Goal: Complete application form: Complete application form

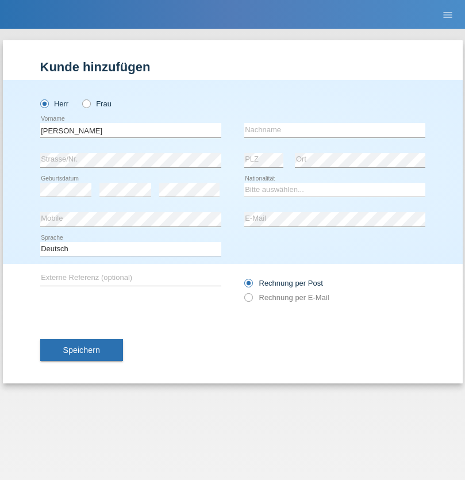
type input "[PERSON_NAME]"
click at [335, 130] on input "text" at bounding box center [334, 130] width 181 height 14
type input "Aeberli"
select select "CH"
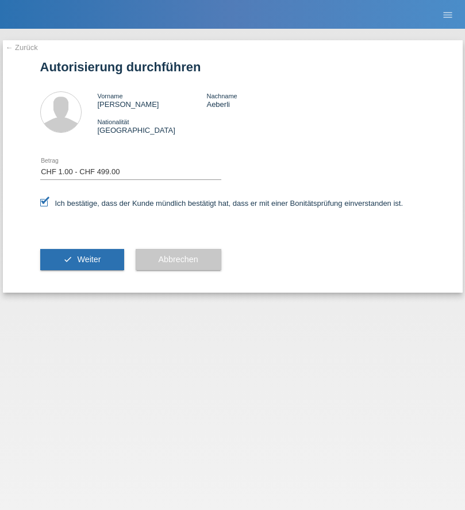
select select "1"
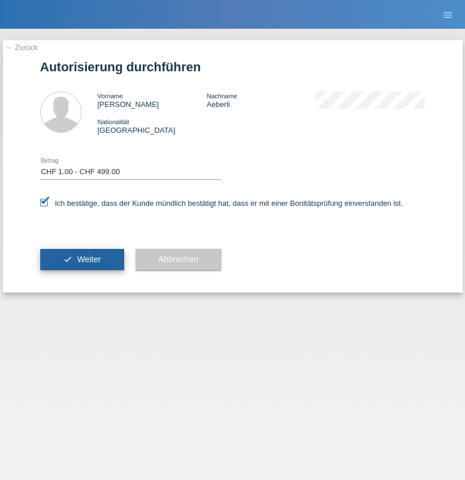
click at [82, 259] on span "Weiter" at bounding box center [89, 259] width 24 height 9
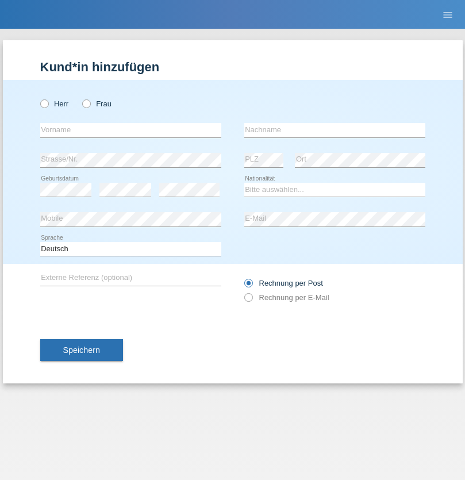
radio input "true"
click at [131, 130] on input "text" at bounding box center [130, 130] width 181 height 14
type input "Alina"
click at [335, 130] on input "text" at bounding box center [334, 130] width 181 height 14
type input "Dovale"
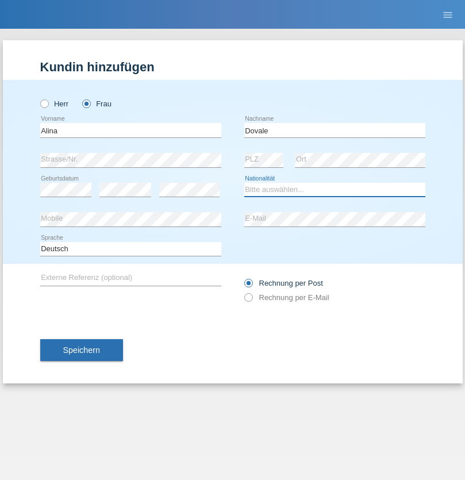
select select "CH"
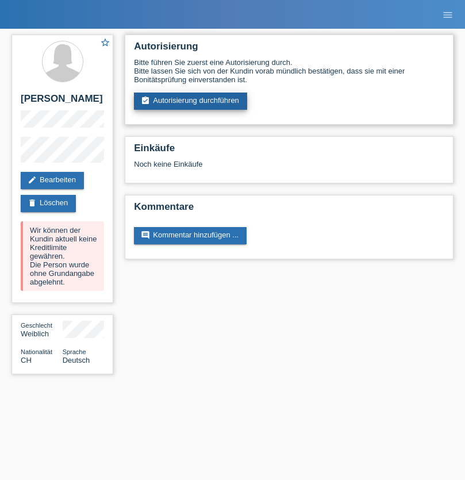
click at [191, 101] on link "assignment_turned_in Autorisierung durchführen" at bounding box center [190, 101] width 113 height 17
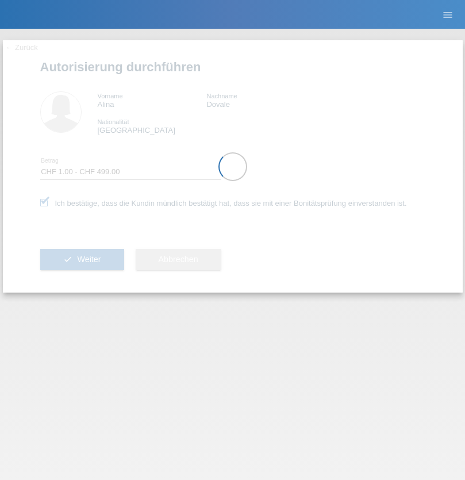
select select "1"
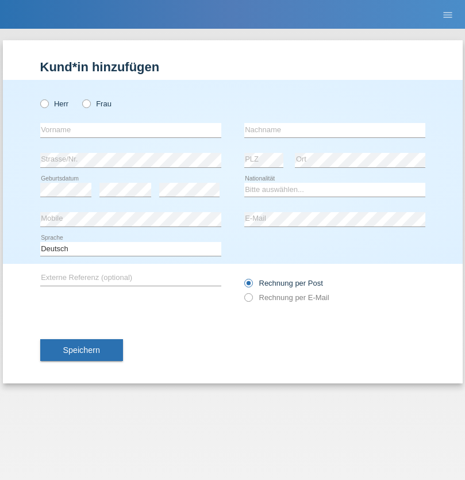
radio input "true"
click at [131, 130] on input "text" at bounding box center [130, 130] width 181 height 14
type input "[PERSON_NAME]"
click at [335, 130] on input "text" at bounding box center [334, 130] width 181 height 14
type input "Lüscher"
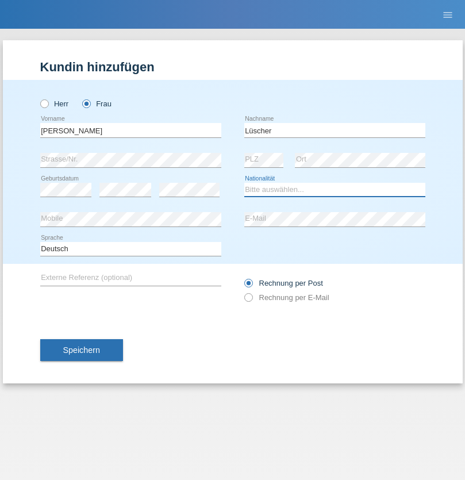
select select "CH"
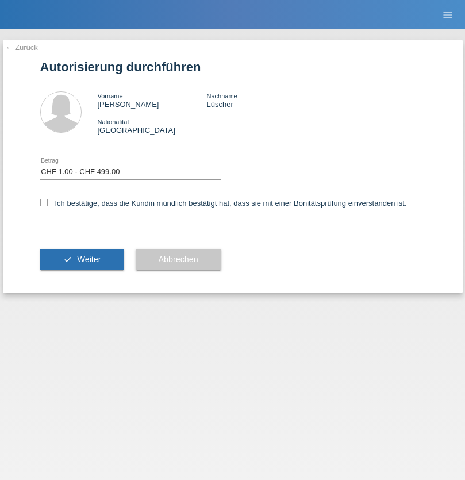
select select "1"
checkbox input "true"
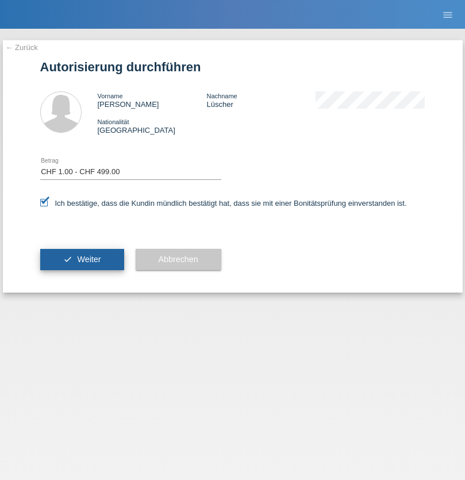
click at [82, 259] on span "Weiter" at bounding box center [89, 259] width 24 height 9
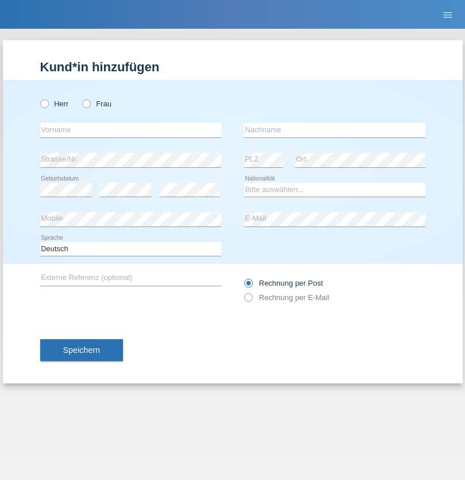
radio input "true"
click at [131, 130] on input "text" at bounding box center [130, 130] width 181 height 14
type input "Marc"
click at [335, 130] on input "text" at bounding box center [334, 130] width 181 height 14
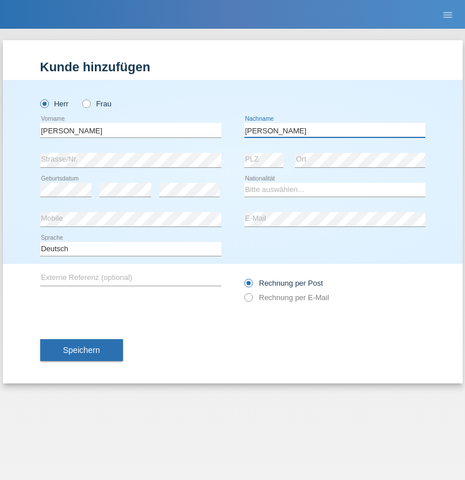
type input "Hurni"
select select "CH"
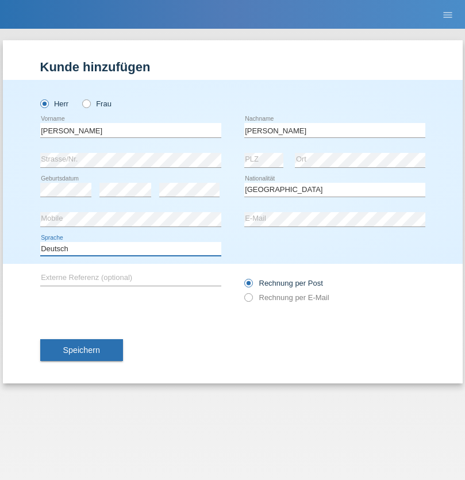
select select "en"
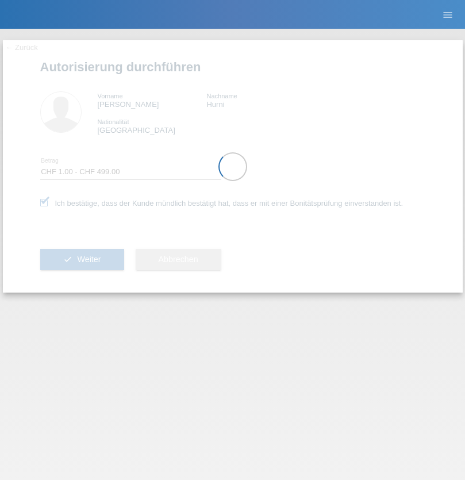
select select "1"
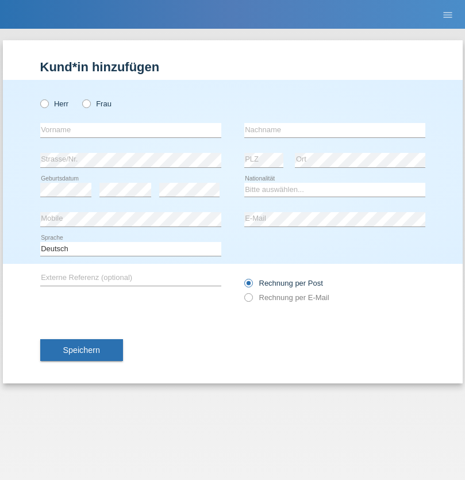
radio input "true"
click at [131, 130] on input "text" at bounding box center [130, 130] width 181 height 14
type input "Tanja"
click at [335, 130] on input "text" at bounding box center [334, 130] width 181 height 14
type input "Sollersten"
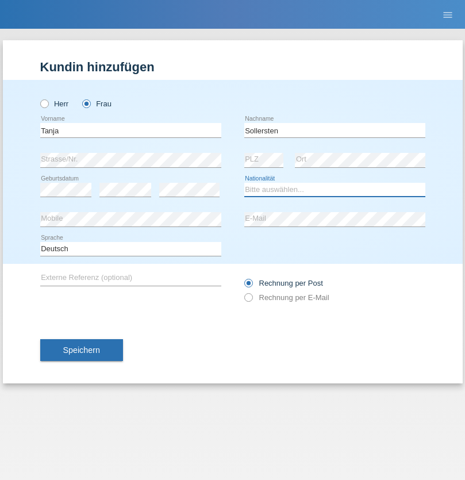
select select "CH"
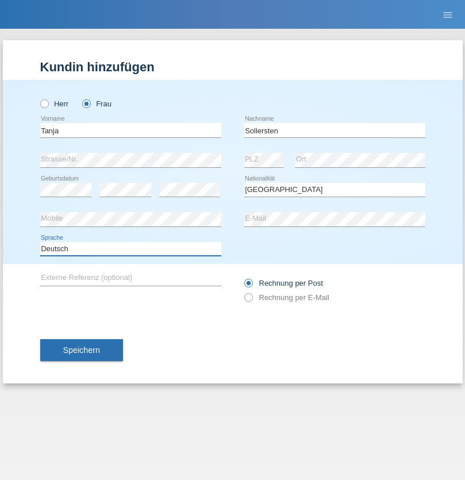
select select "en"
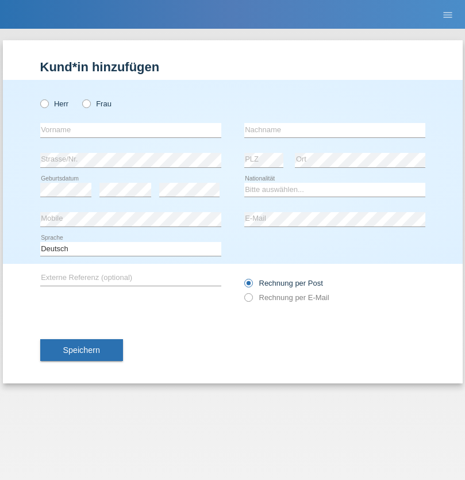
radio input "true"
click at [131, 130] on input "text" at bounding box center [130, 130] width 181 height 14
type input "Shaip"
click at [335, 130] on input "text" at bounding box center [334, 130] width 181 height 14
type input "Shabani"
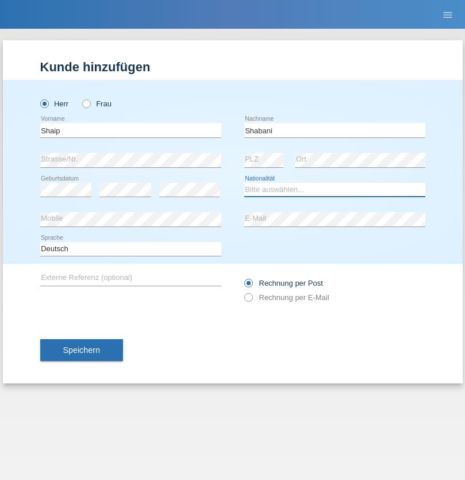
select select "MK"
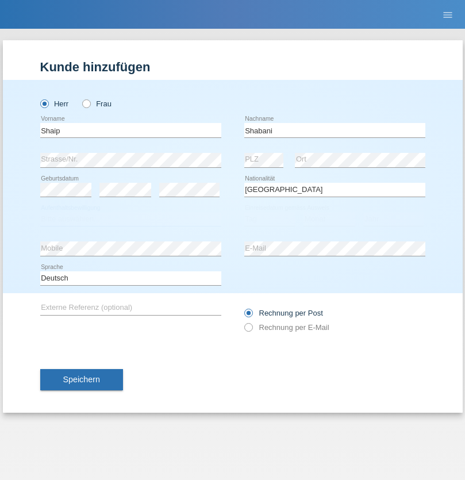
select select "C"
select select "29"
select select "09"
select select "2002"
